Goal: Check status: Check status

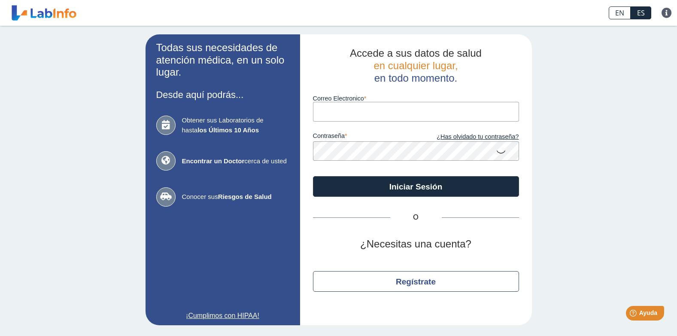
type input "[EMAIL_ADDRESS][DOMAIN_NAME]"
click at [497, 151] on icon at bounding box center [501, 151] width 10 height 17
click at [566, 199] on div "Todas sus necesidades de atención médica, en un solo lugar. Desde aquí podrás..…" at bounding box center [338, 180] width 677 height 308
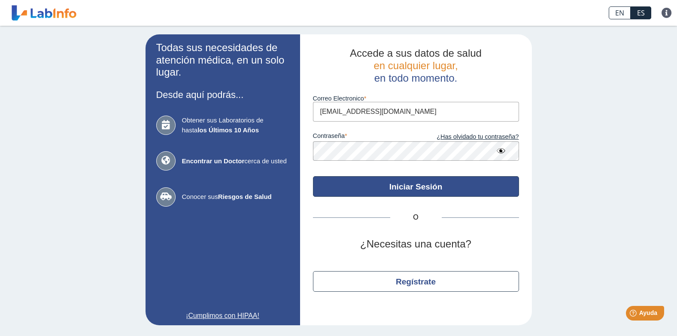
click at [427, 186] on button "Iniciar Sesión" at bounding box center [416, 186] width 206 height 21
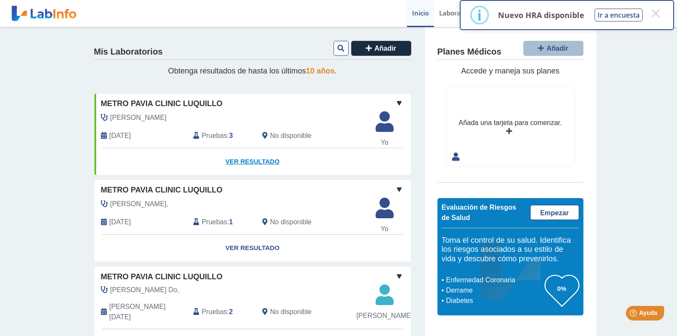
click at [244, 158] on link "Ver Resultado" at bounding box center [252, 161] width 316 height 27
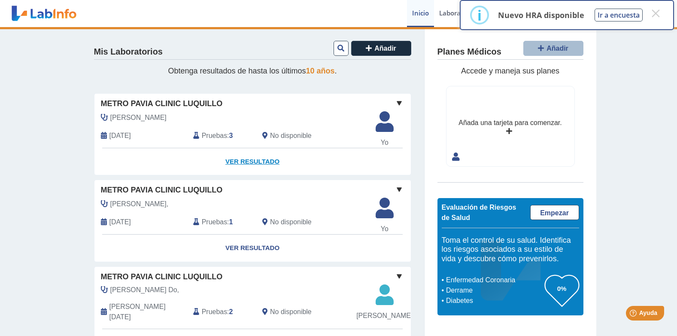
click at [248, 161] on link "Ver Resultado" at bounding box center [252, 161] width 316 height 27
click at [254, 162] on link "Ver Resultado" at bounding box center [252, 161] width 316 height 27
click at [241, 160] on link "Ver Resultado" at bounding box center [252, 161] width 316 height 27
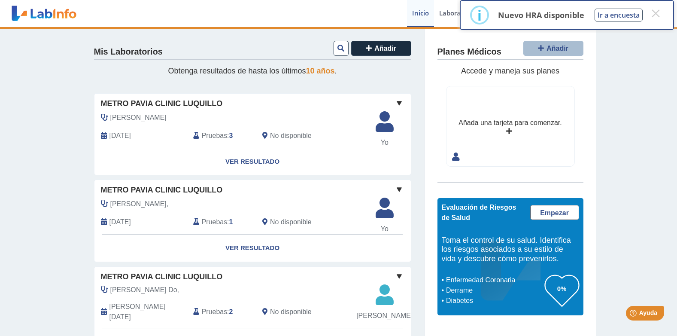
click at [131, 130] on span "[DATE]" at bounding box center [119, 135] width 21 height 10
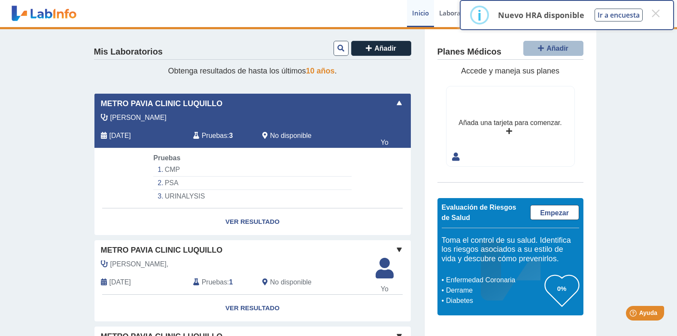
click at [131, 130] on span "[DATE]" at bounding box center [119, 135] width 21 height 10
click at [255, 221] on link "Ver Resultado" at bounding box center [252, 221] width 316 height 27
click at [173, 194] on li "URINALYSIS" at bounding box center [252, 196] width 198 height 13
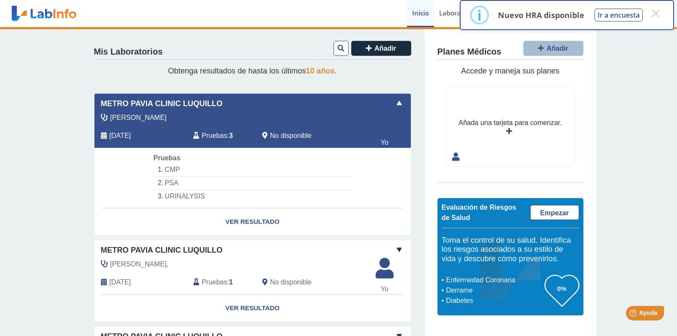
click at [173, 194] on li "URINALYSIS" at bounding box center [252, 196] width 198 height 13
click at [387, 159] on app-lab-card "Metro Pavia Clinic Luquillo Rodríguez, Carlos Sep 19, 2025 Pruebas : 3 No dispo…" at bounding box center [252, 164] width 317 height 142
click at [258, 219] on link "Ver Resultado" at bounding box center [252, 221] width 316 height 27
click at [251, 124] on div "Rodríguez, Carlos Sep 19, 2025 Pruebas : 3 No disponible" at bounding box center [233, 130] width 290 height 36
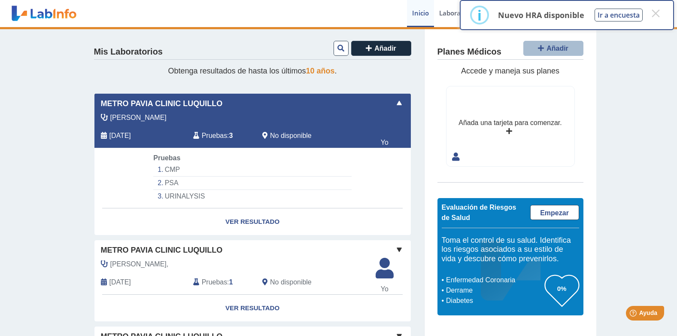
click at [251, 124] on div "Rodríguez, Carlos Sep 19, 2025 Pruebas : 3 No disponible" at bounding box center [233, 130] width 290 height 36
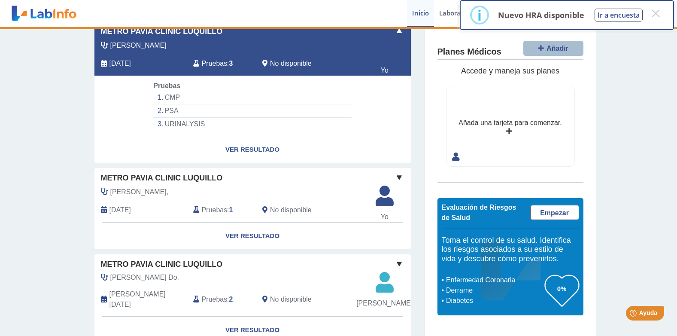
scroll to position [86, 0]
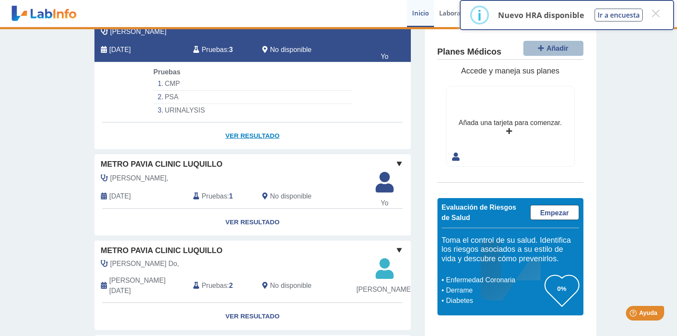
click at [251, 143] on link "Ver Resultado" at bounding box center [252, 135] width 316 height 27
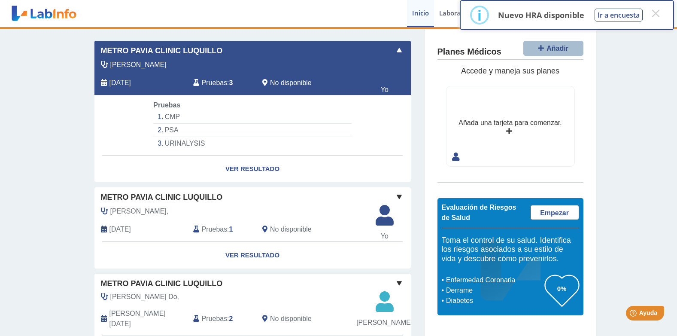
scroll to position [48, 0]
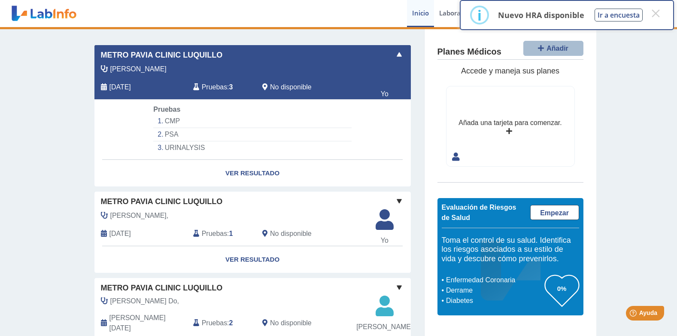
click at [213, 87] on span "Pruebas" at bounding box center [214, 87] width 25 height 10
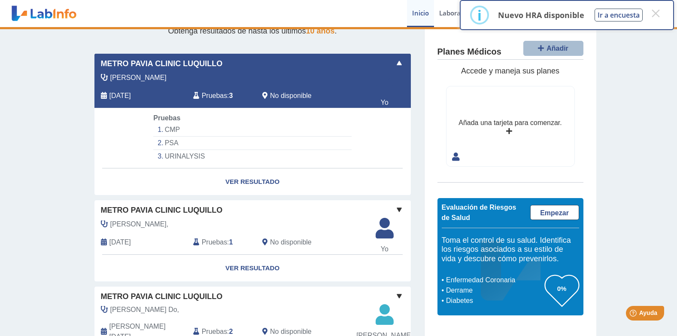
scroll to position [0, 0]
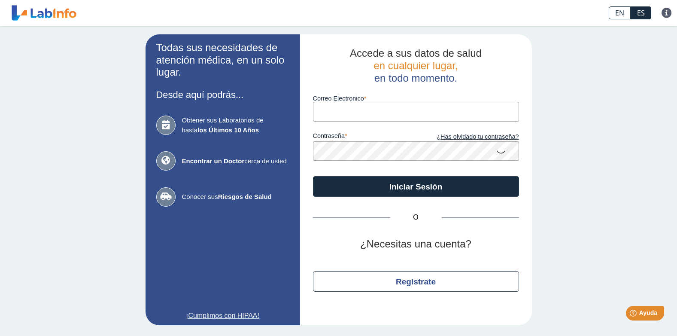
type input "[EMAIL_ADDRESS][DOMAIN_NAME]"
click at [504, 152] on icon at bounding box center [501, 151] width 10 height 17
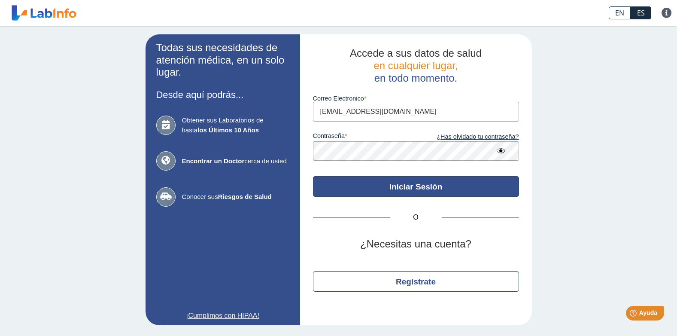
click at [489, 186] on button "Iniciar Sesión" at bounding box center [416, 186] width 206 height 21
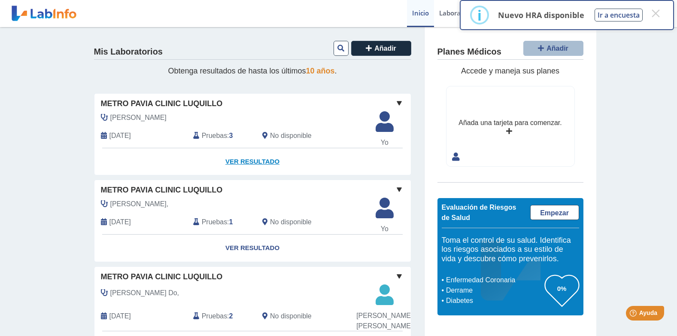
click at [236, 160] on link "Ver Resultado" at bounding box center [252, 161] width 316 height 27
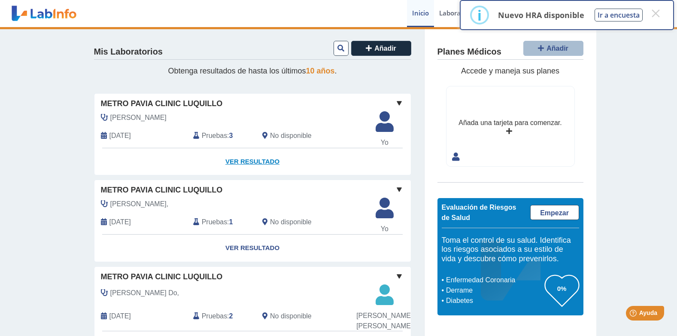
click at [260, 162] on link "Ver Resultado" at bounding box center [252, 161] width 316 height 27
click at [131, 133] on span "[DATE]" at bounding box center [119, 135] width 21 height 10
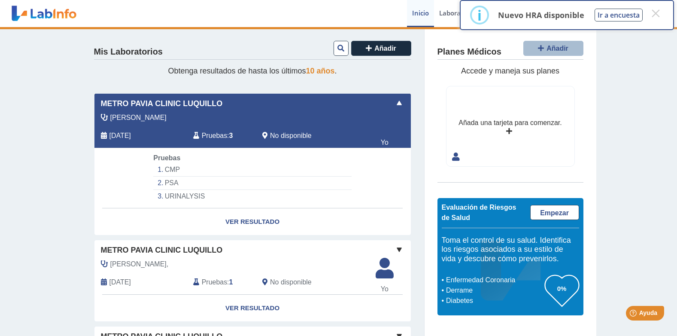
click at [131, 133] on span "[DATE]" at bounding box center [119, 135] width 21 height 10
click at [176, 168] on li "CMP" at bounding box center [252, 169] width 198 height 13
drag, startPoint x: 176, startPoint y: 168, endPoint x: 169, endPoint y: 184, distance: 17.0
click at [169, 184] on li "PSA" at bounding box center [252, 182] width 198 height 13
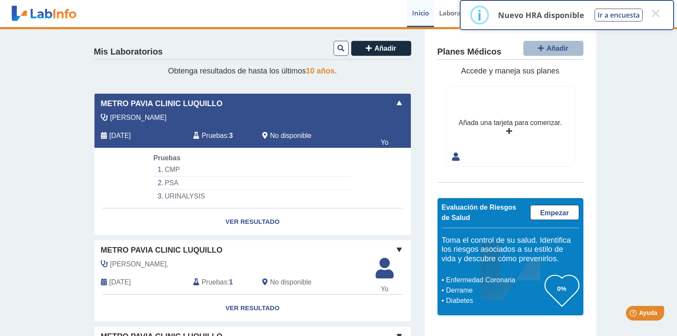
click at [169, 184] on li "PSA" at bounding box center [252, 182] width 198 height 13
drag, startPoint x: 169, startPoint y: 184, endPoint x: 177, endPoint y: 194, distance: 12.6
click at [177, 194] on li "URINALYSIS" at bounding box center [252, 196] width 198 height 13
click at [381, 140] on span "Yo" at bounding box center [384, 142] width 28 height 10
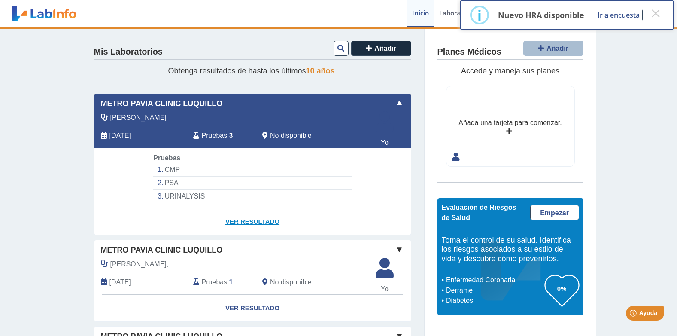
click at [245, 221] on link "Ver Resultado" at bounding box center [252, 221] width 316 height 27
click at [244, 221] on link "Ver Resultado" at bounding box center [252, 221] width 316 height 27
click at [112, 101] on span "Metro Pavia Clinic Luquillo" at bounding box center [162, 104] width 122 height 12
click at [250, 221] on link "Ver Resultado" at bounding box center [252, 221] width 316 height 27
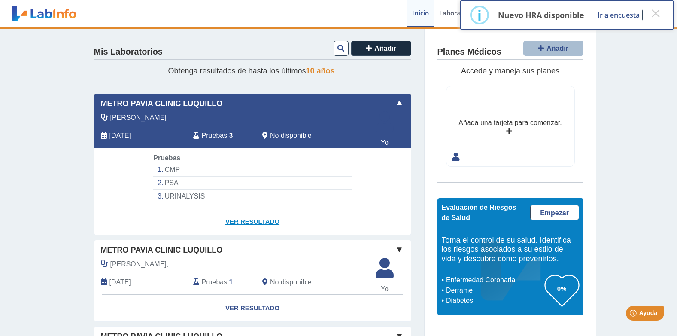
click at [250, 221] on link "Ver Resultado" at bounding box center [252, 221] width 316 height 27
drag, startPoint x: 250, startPoint y: 221, endPoint x: 319, endPoint y: 222, distance: 69.5
click at [319, 222] on link "Ver Resultado" at bounding box center [252, 221] width 316 height 27
click at [257, 220] on link "Ver Resultado" at bounding box center [252, 221] width 316 height 27
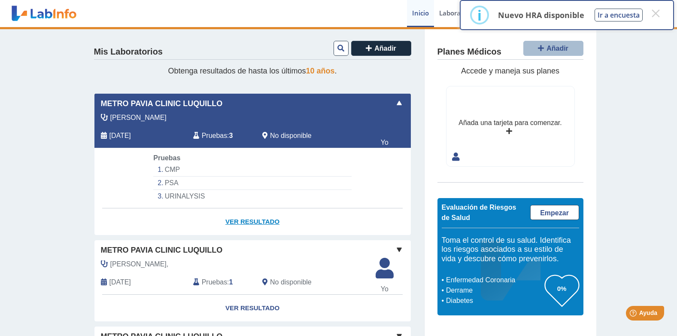
click at [364, 229] on link "Ver Resultado" at bounding box center [252, 221] width 316 height 27
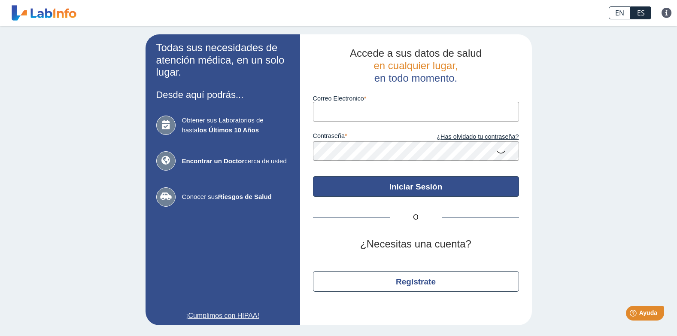
type input "[EMAIL_ADDRESS][DOMAIN_NAME]"
click at [423, 185] on button "Iniciar Sesión" at bounding box center [416, 186] width 206 height 21
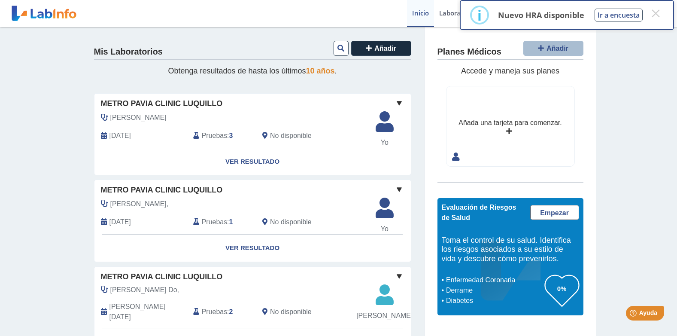
click at [448, 11] on link "Laboratorios" at bounding box center [458, 13] width 49 height 27
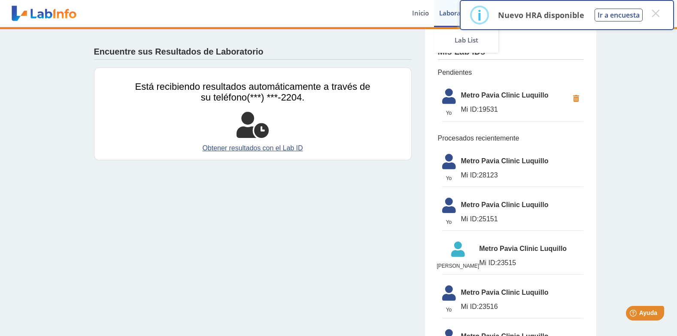
click at [448, 11] on link "Laboratorios" at bounding box center [458, 13] width 49 height 27
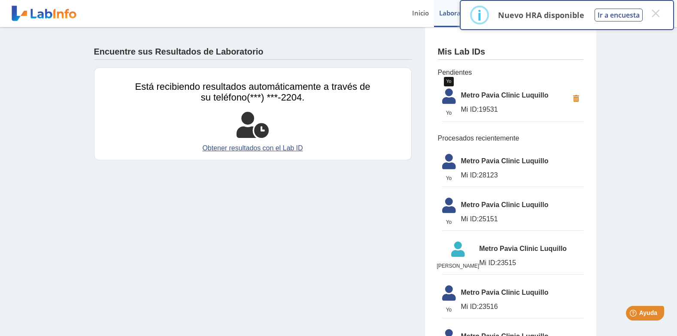
click at [450, 100] on icon at bounding box center [449, 98] width 24 height 21
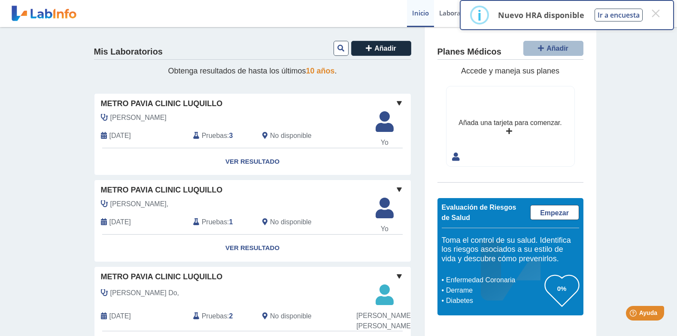
click at [396, 101] on span at bounding box center [399, 103] width 10 height 10
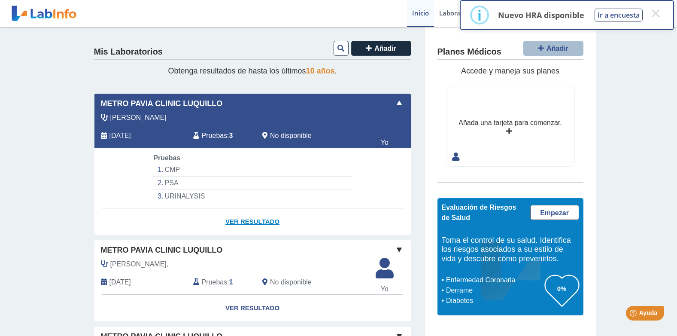
click at [252, 219] on link "Ver Resultado" at bounding box center [252, 221] width 316 height 27
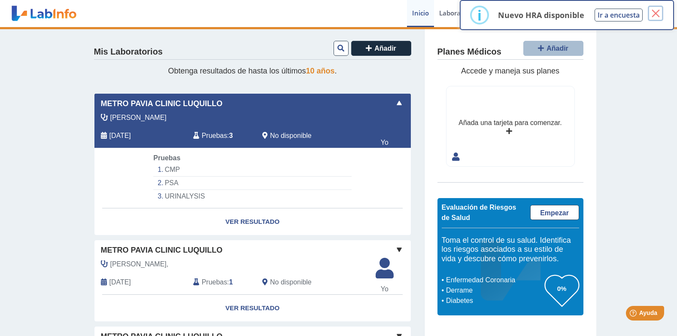
click at [655, 12] on button "×" at bounding box center [655, 13] width 15 height 15
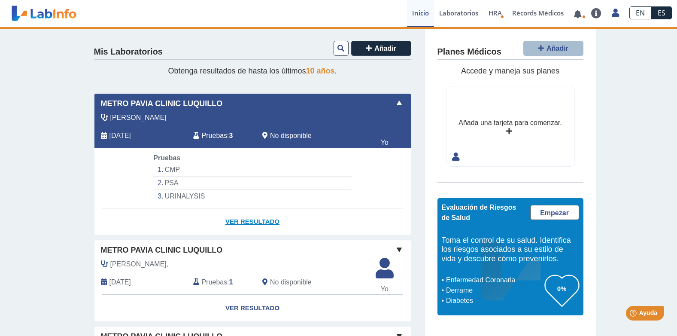
click at [245, 218] on link "Ver Resultado" at bounding box center [252, 221] width 316 height 27
click at [263, 308] on link "Ver Resultado" at bounding box center [252, 307] width 316 height 27
click at [260, 308] on link "Ver Resultado" at bounding box center [252, 307] width 316 height 27
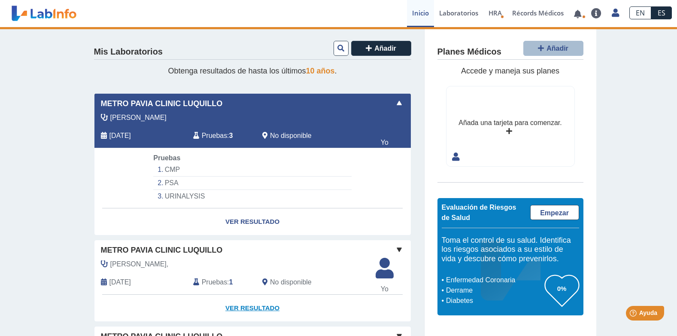
click at [260, 308] on link "Ver Resultado" at bounding box center [252, 307] width 316 height 27
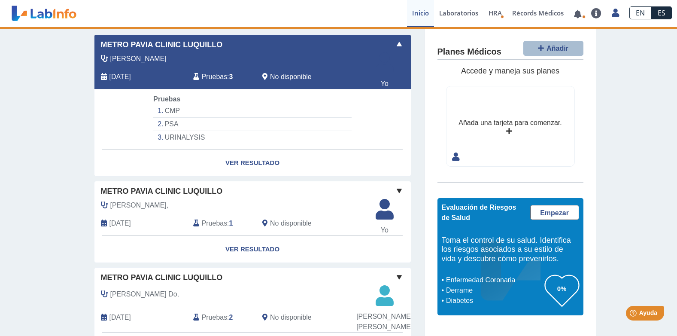
scroll to position [172, 0]
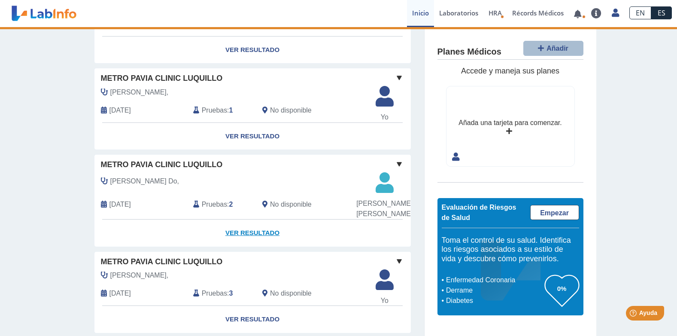
click at [262, 242] on link "Ver Resultado" at bounding box center [252, 232] width 316 height 27
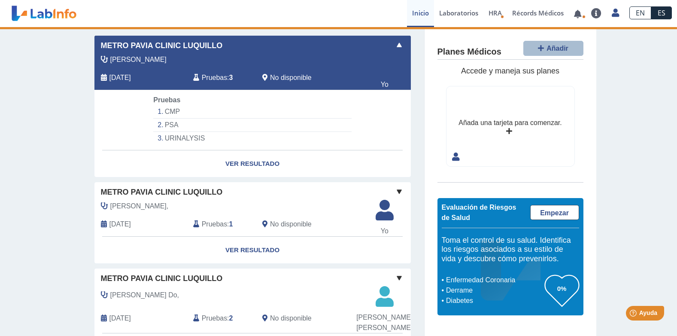
scroll to position [0, 0]
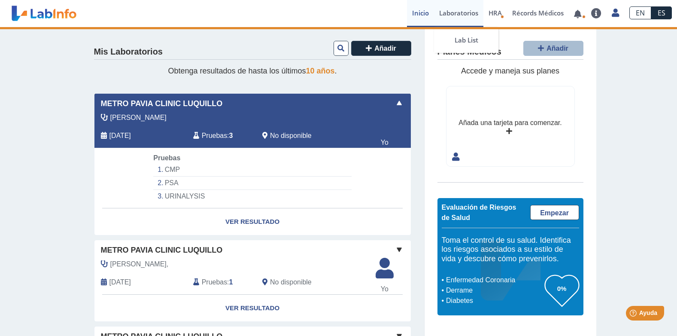
click at [453, 14] on link "Laboratorios" at bounding box center [458, 13] width 49 height 27
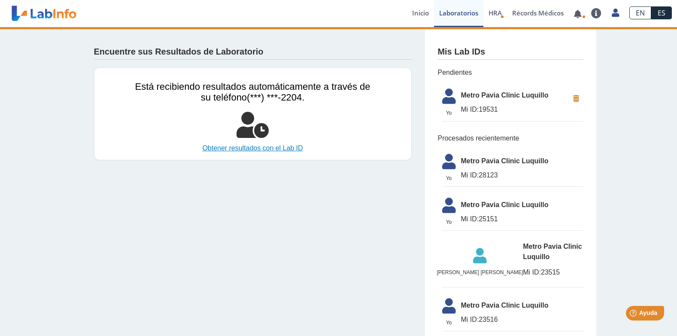
click at [258, 148] on link "Obtener resultados con el Lab ID" at bounding box center [252, 148] width 235 height 10
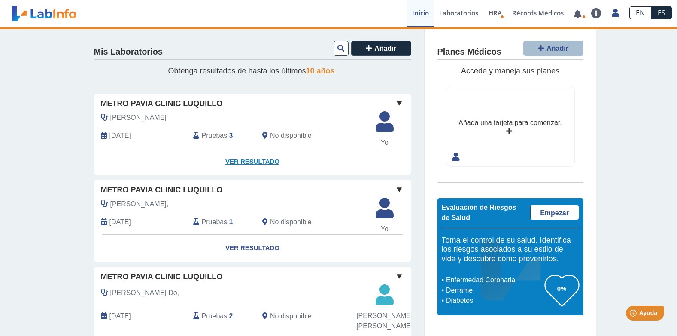
click at [245, 161] on link "Ver Resultado" at bounding box center [252, 161] width 316 height 27
